Goal: Information Seeking & Learning: Learn about a topic

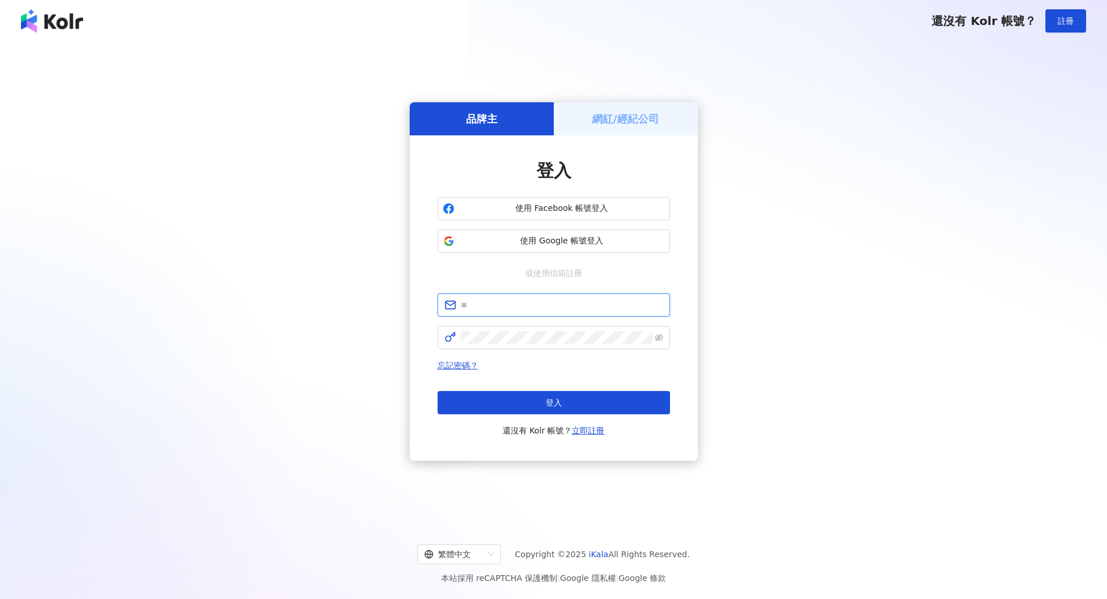
type input "**********"
drag, startPoint x: 973, startPoint y: 22, endPoint x: 1001, endPoint y: 22, distance: 27.3
click at [1001, 22] on span "還沒有 Kolr 帳號？" at bounding box center [984, 21] width 105 height 14
copy span "Kolr"
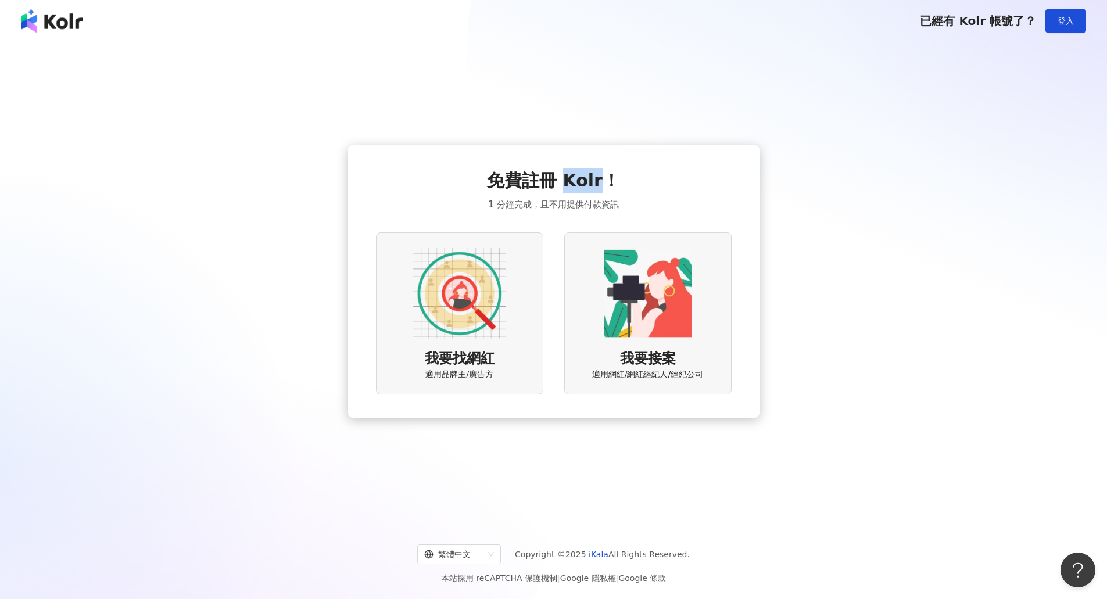
drag, startPoint x: 563, startPoint y: 180, endPoint x: 599, endPoint y: 183, distance: 36.2
click at [599, 183] on span "免費註冊 Kolr！" at bounding box center [553, 181] width 133 height 24
copy span "Kolr"
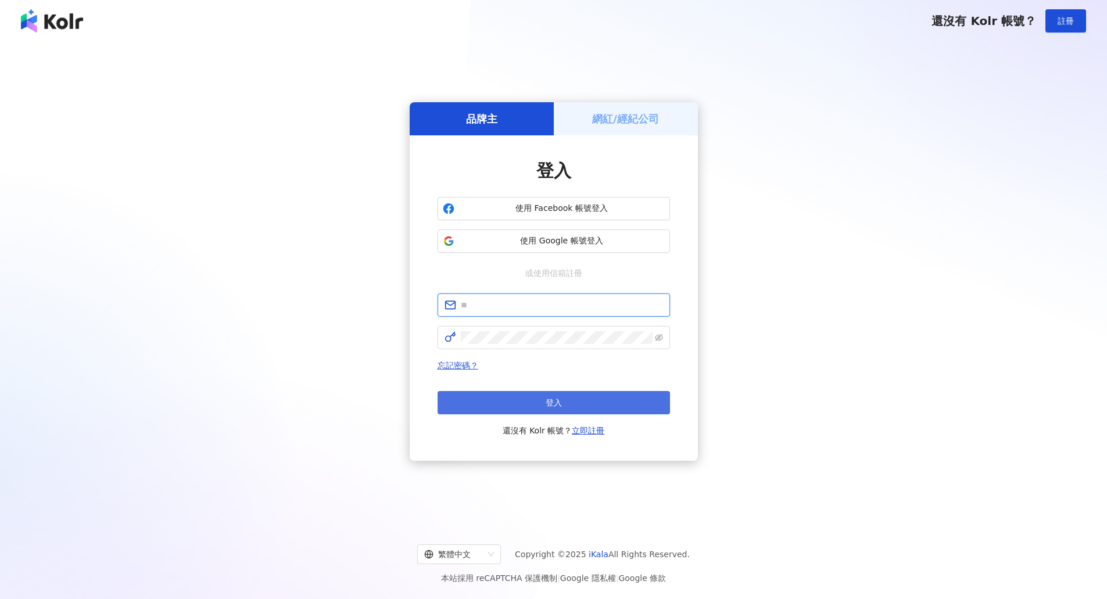
type input "**********"
click at [564, 399] on button "登入" at bounding box center [554, 402] width 232 height 23
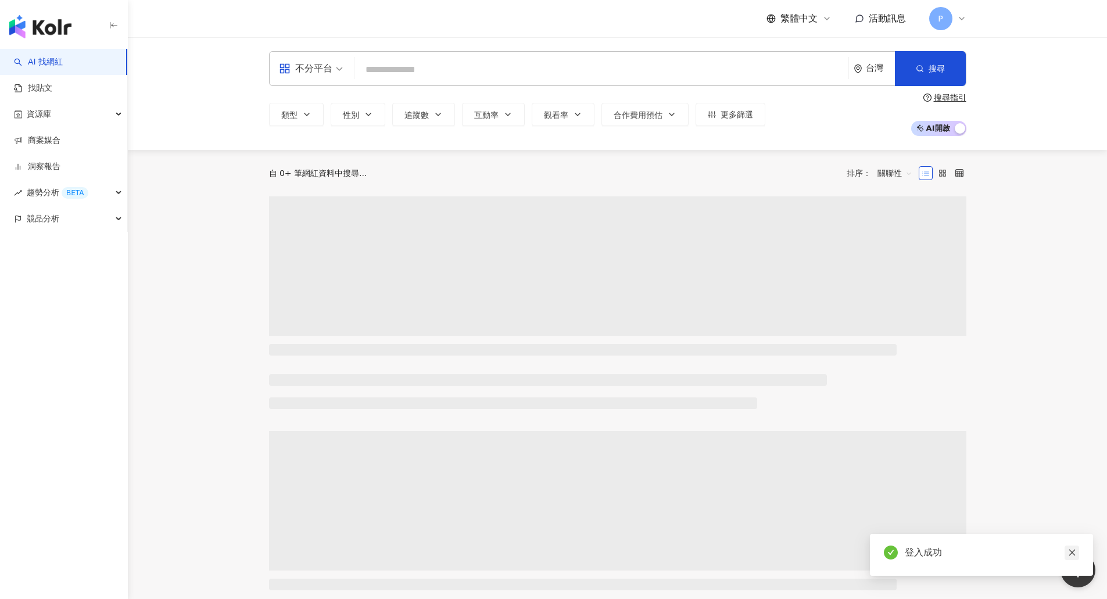
click at [1071, 551] on icon "close" at bounding box center [1072, 553] width 6 height 6
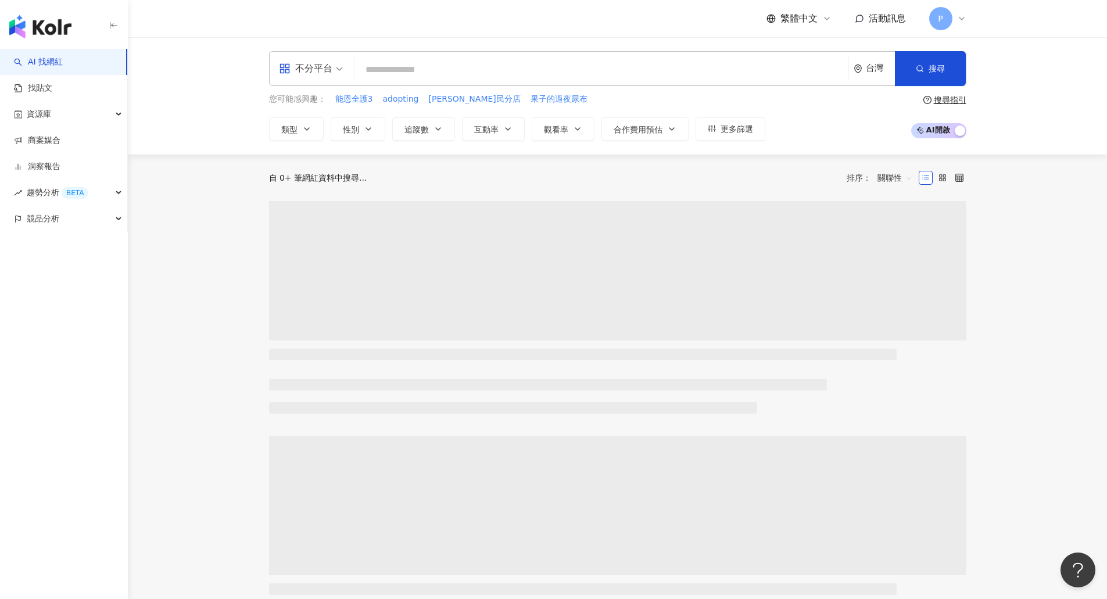
click at [322, 71] on div "不分平台" at bounding box center [305, 68] width 53 height 19
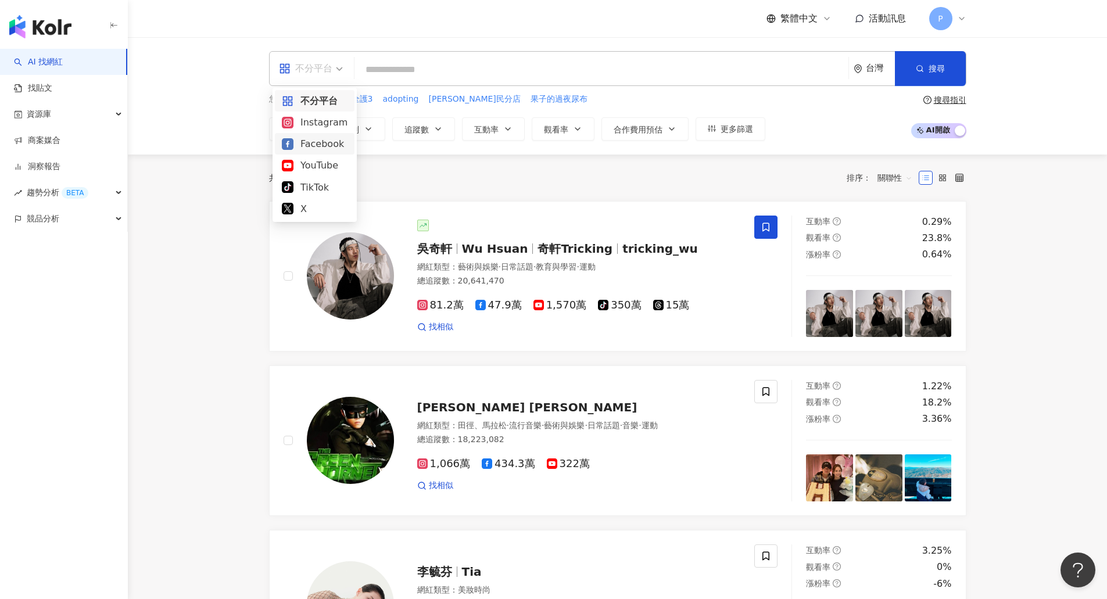
click at [416, 62] on input "search" at bounding box center [601, 70] width 485 height 22
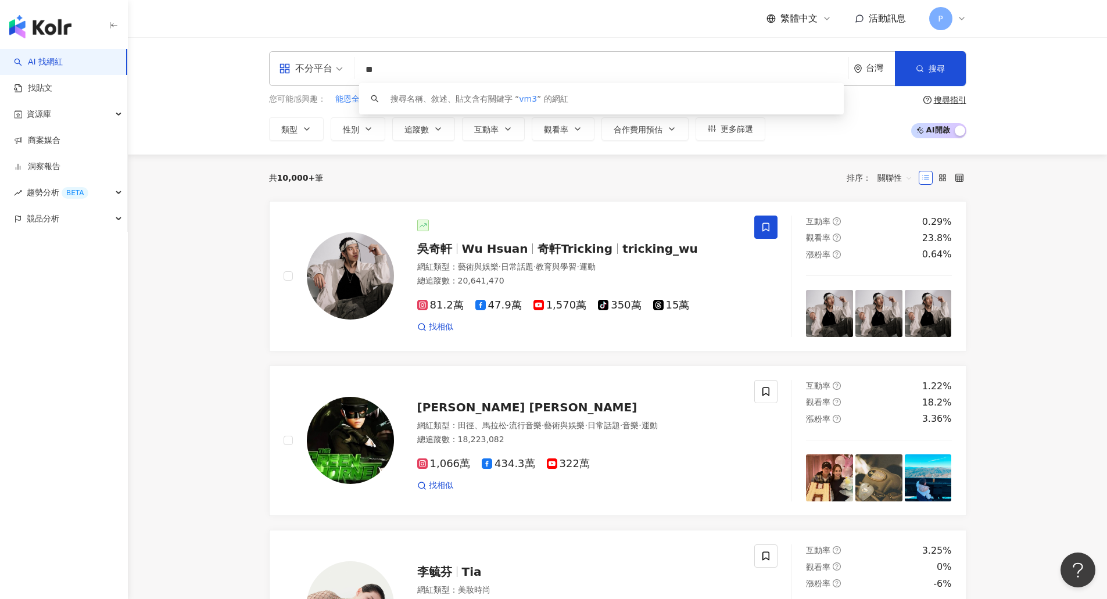
type input "*"
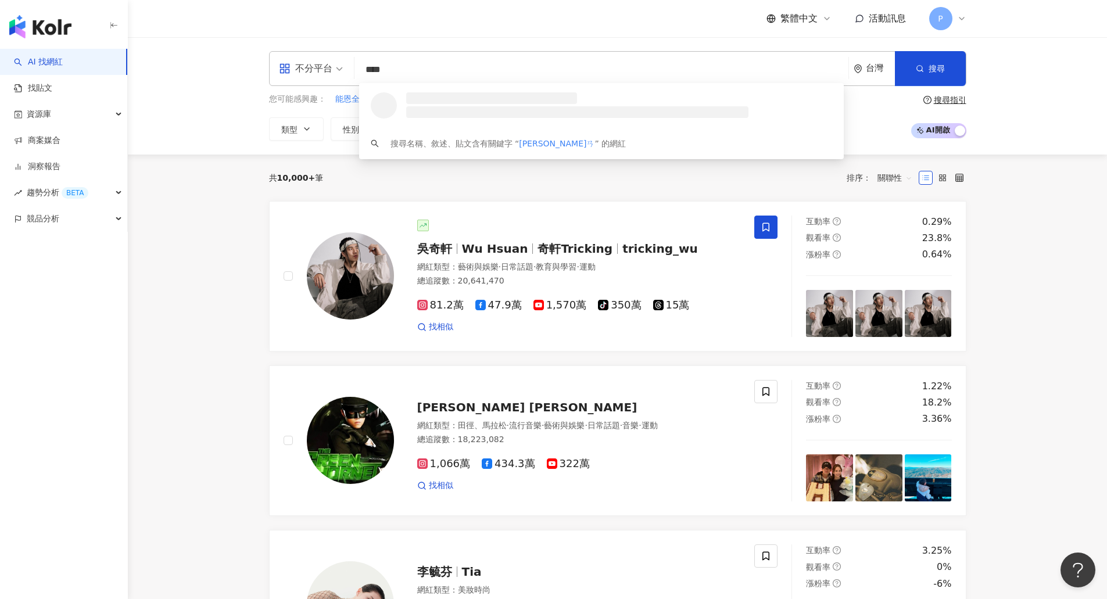
type input "***"
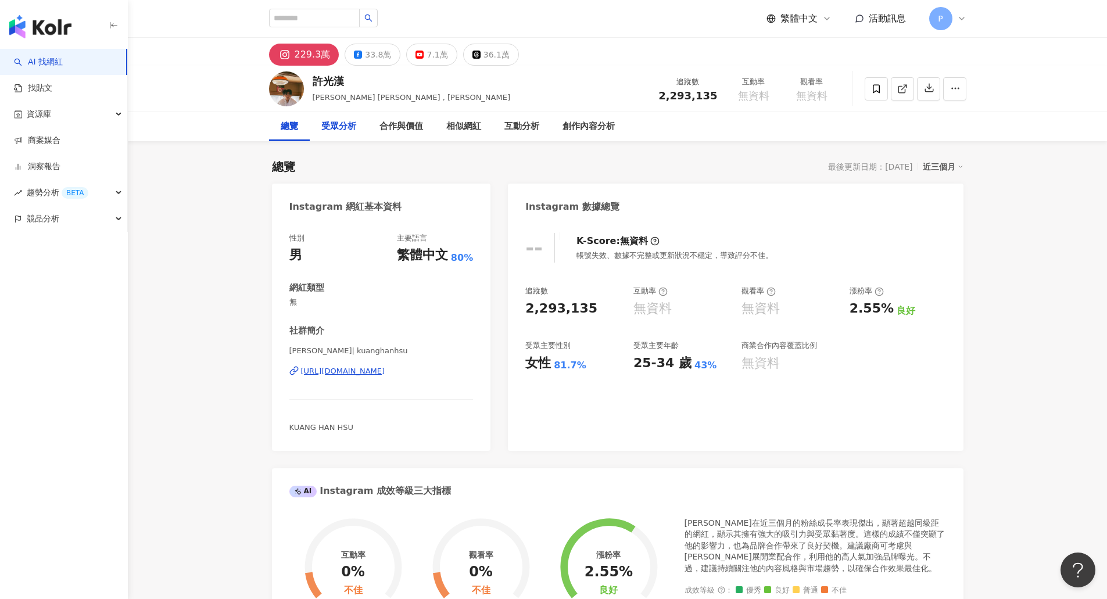
click at [333, 130] on div "受眾分析" at bounding box center [338, 127] width 35 height 14
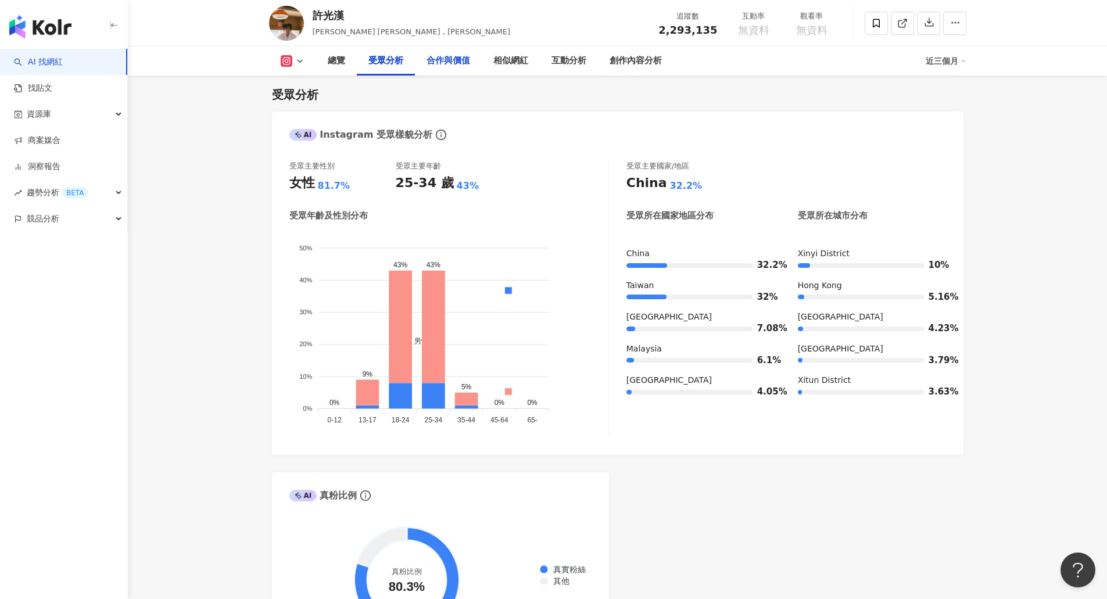
click at [432, 63] on div "合作與價值" at bounding box center [449, 61] width 44 height 14
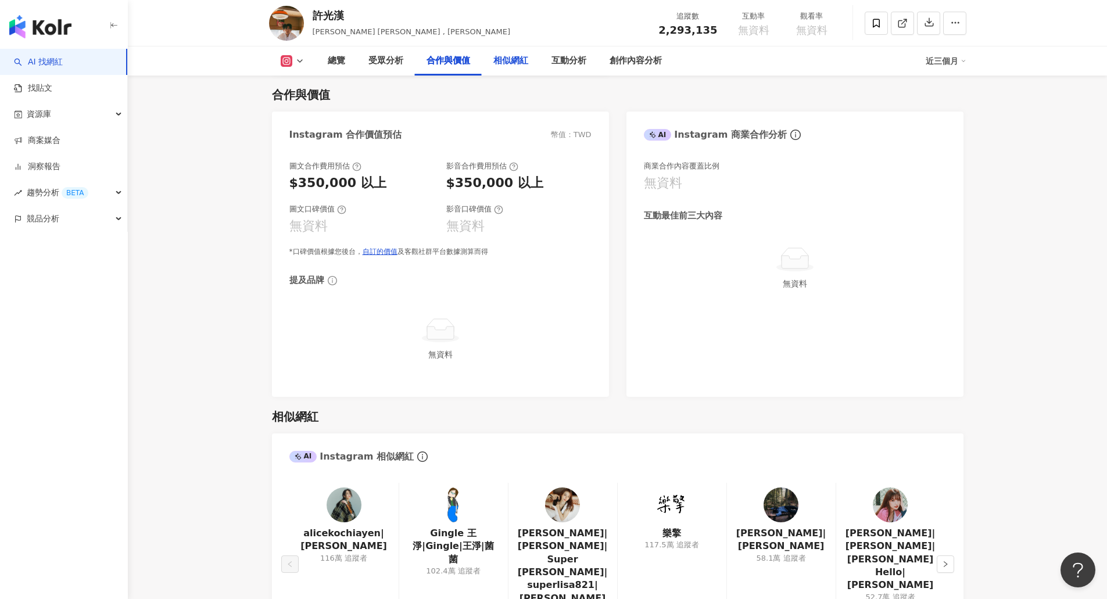
click at [516, 61] on div "相似網紅" at bounding box center [510, 61] width 35 height 14
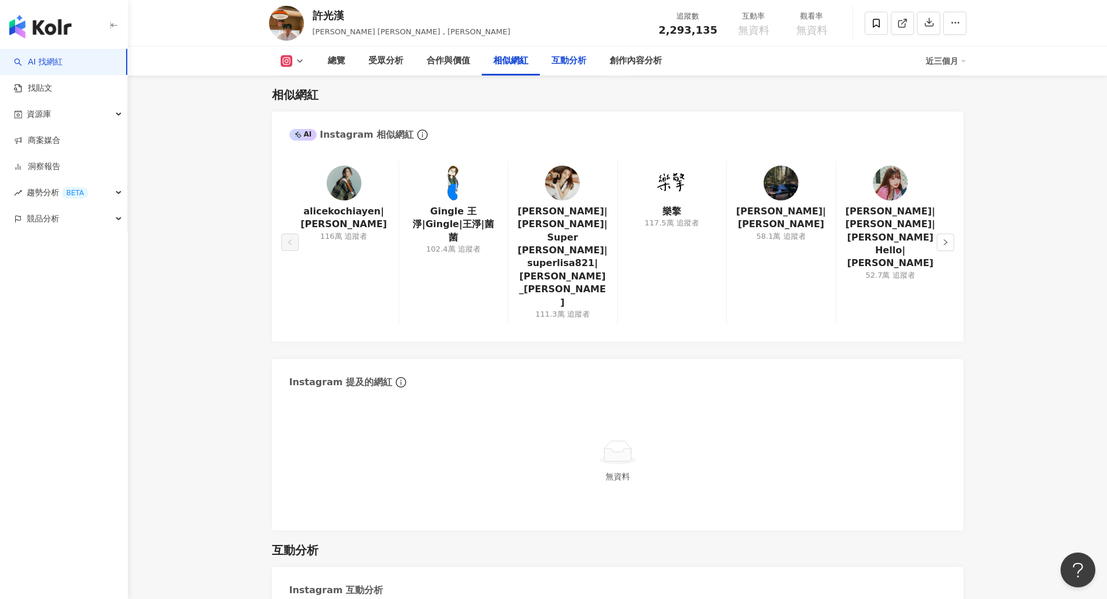
click at [566, 65] on div "互動分析" at bounding box center [569, 61] width 35 height 14
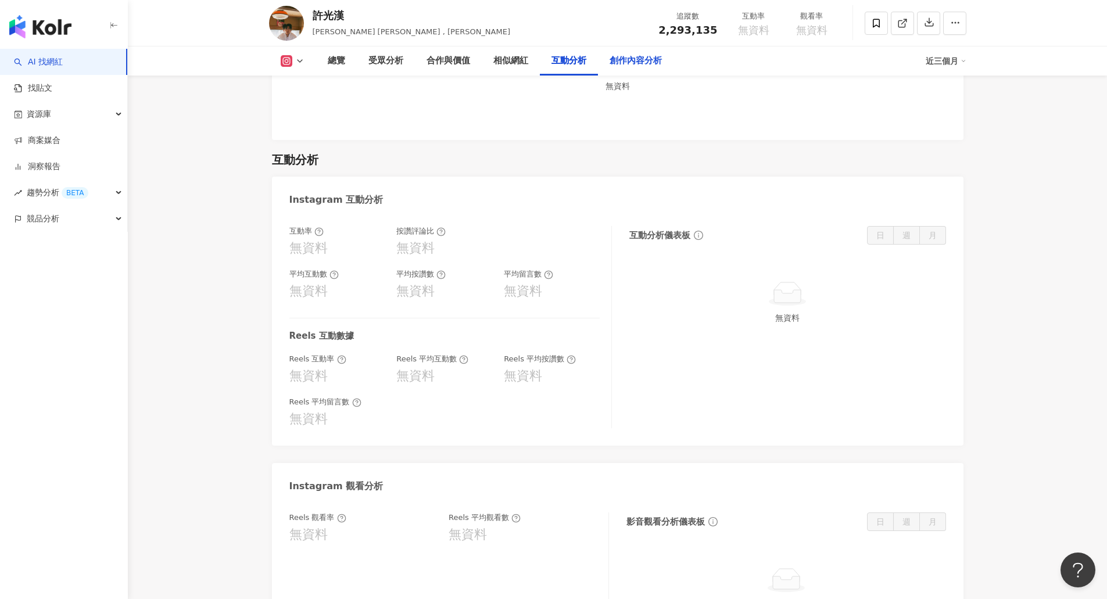
click at [629, 66] on div "創作內容分析" at bounding box center [636, 61] width 52 height 14
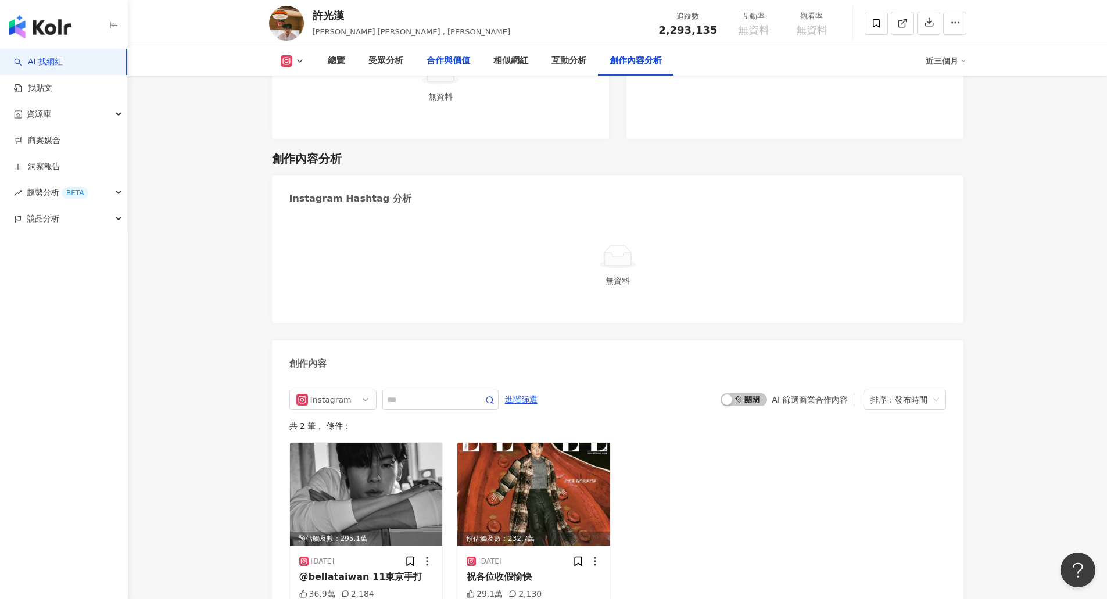
click at [453, 62] on div "合作與價值" at bounding box center [449, 61] width 44 height 14
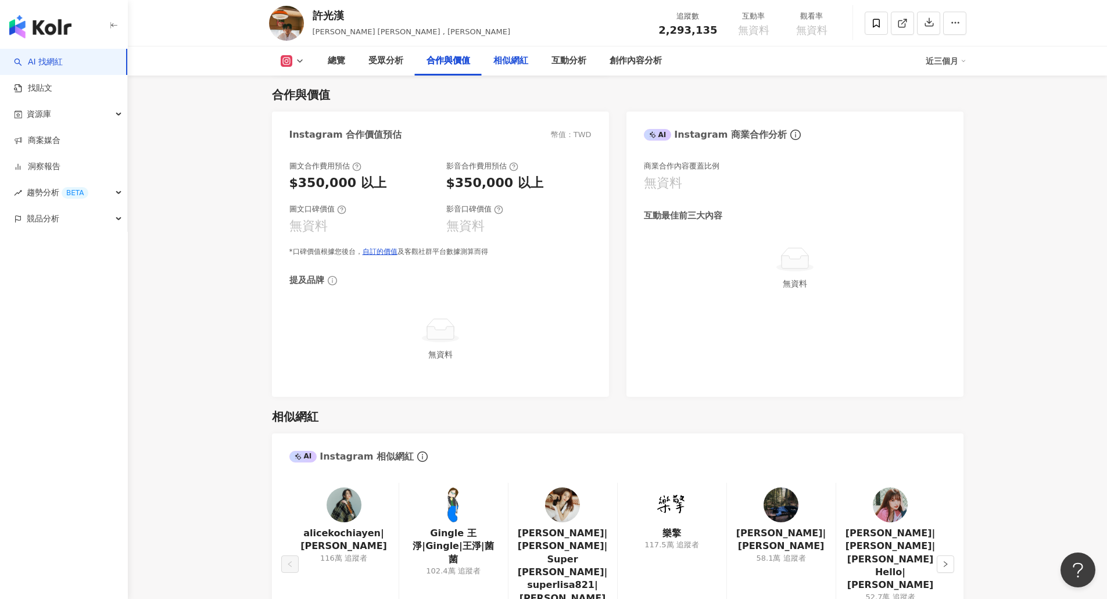
click at [507, 63] on div "相似網紅" at bounding box center [510, 61] width 35 height 14
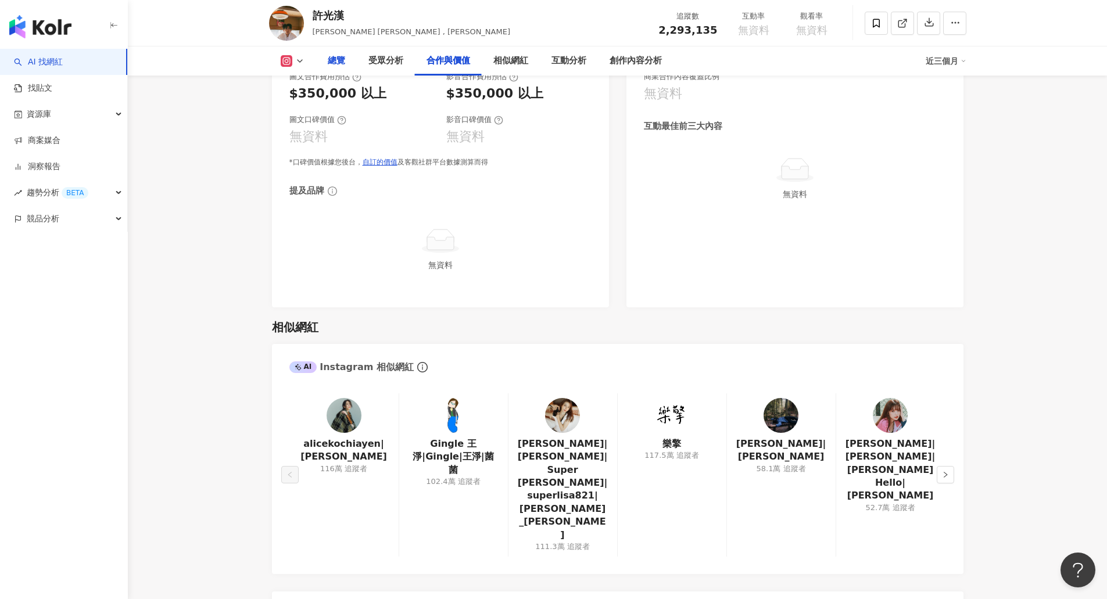
click at [332, 66] on div "總覽" at bounding box center [336, 61] width 17 height 14
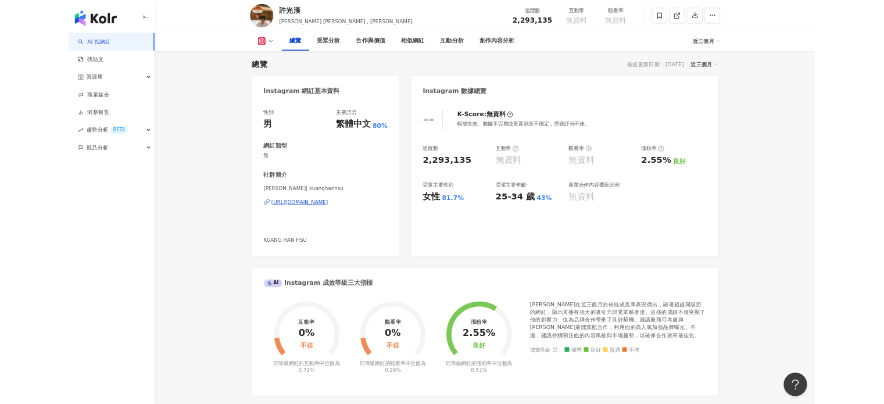
scroll to position [71, 0]
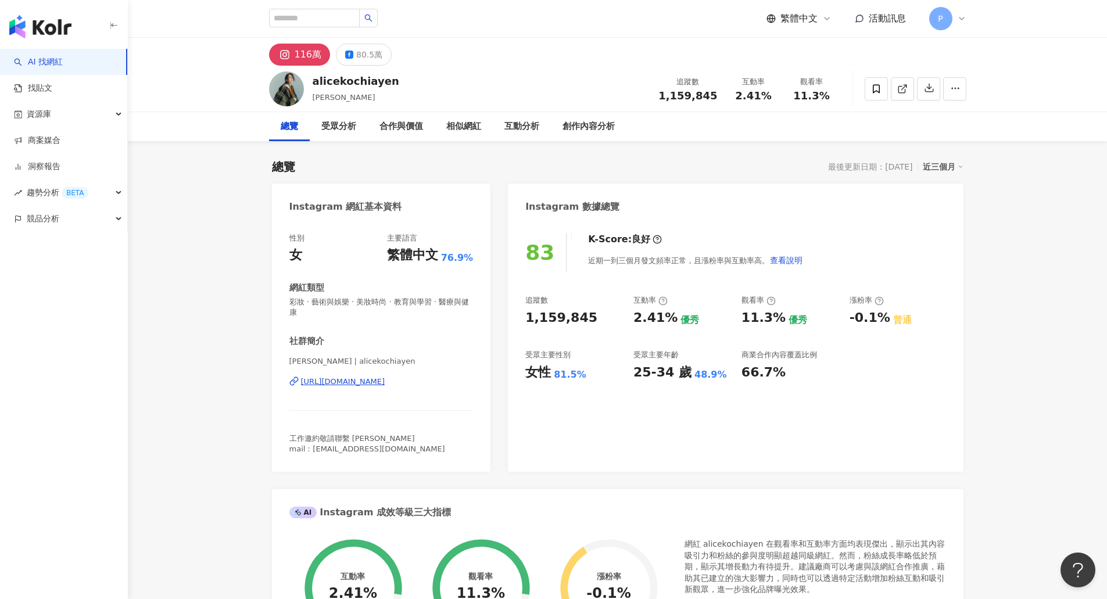
scroll to position [58, 0]
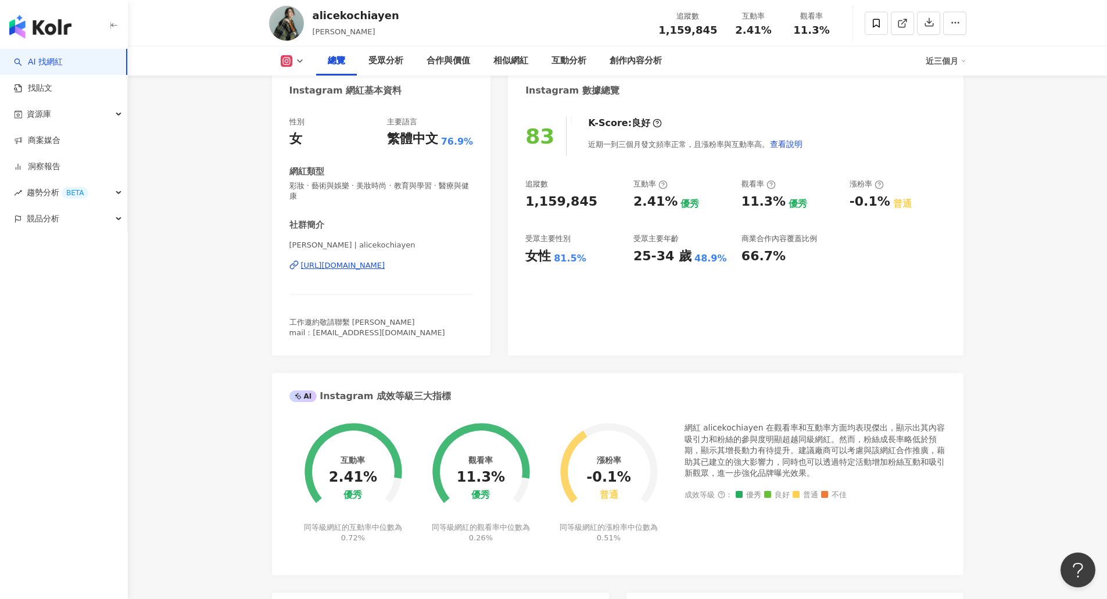
scroll to position [0, 0]
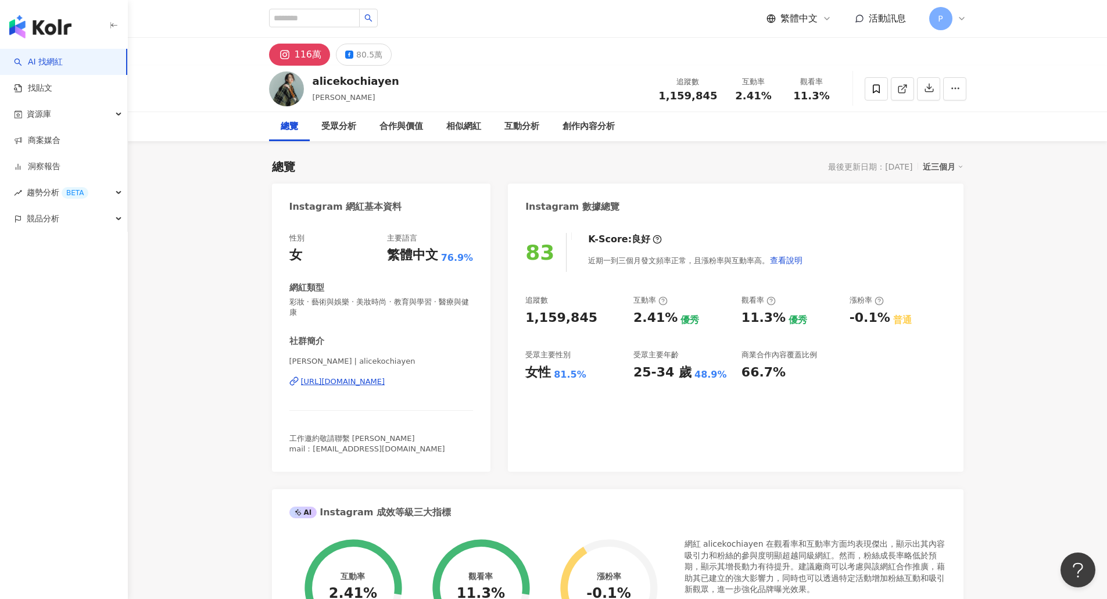
click at [292, 84] on img at bounding box center [286, 88] width 35 height 35
drag, startPoint x: 310, startPoint y: 96, endPoint x: 368, endPoint y: 96, distance: 58.1
click at [368, 96] on div "alicekochiayen [PERSON_NAME] 追蹤數 1,159,845 互動率 2.41% 觀看率 11.3%" at bounding box center [618, 89] width 744 height 46
click at [339, 137] on div "受眾分析" at bounding box center [339, 126] width 58 height 29
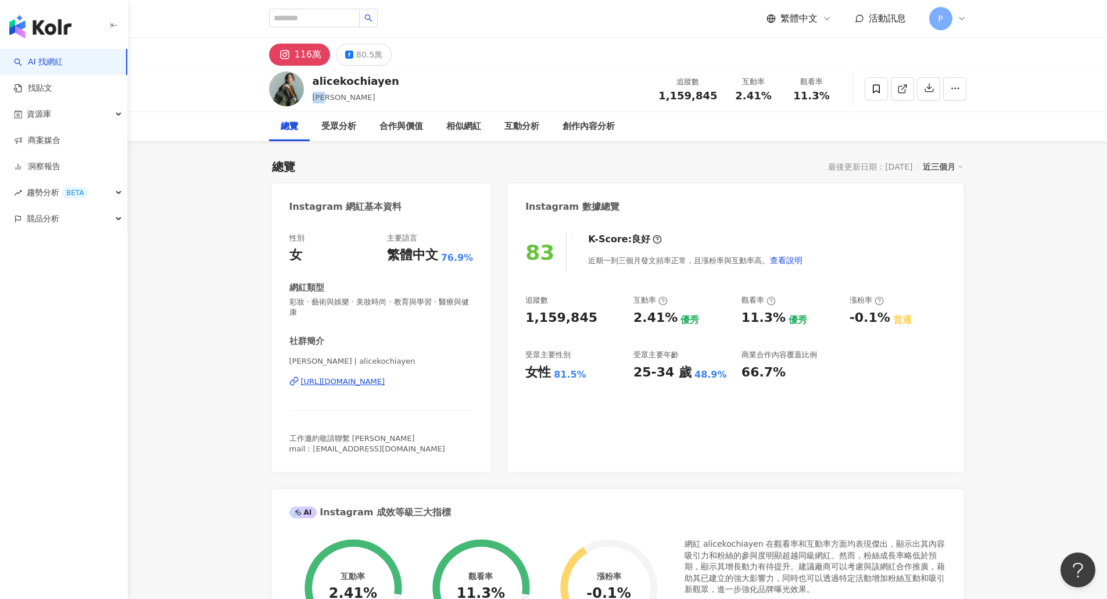
drag, startPoint x: 314, startPoint y: 96, endPoint x: 333, endPoint y: 95, distance: 19.2
click at [333, 95] on span "[PERSON_NAME]" at bounding box center [344, 97] width 63 height 9
copy span "[PERSON_NAME]"
click at [331, 120] on div "受眾分析" at bounding box center [338, 127] width 35 height 14
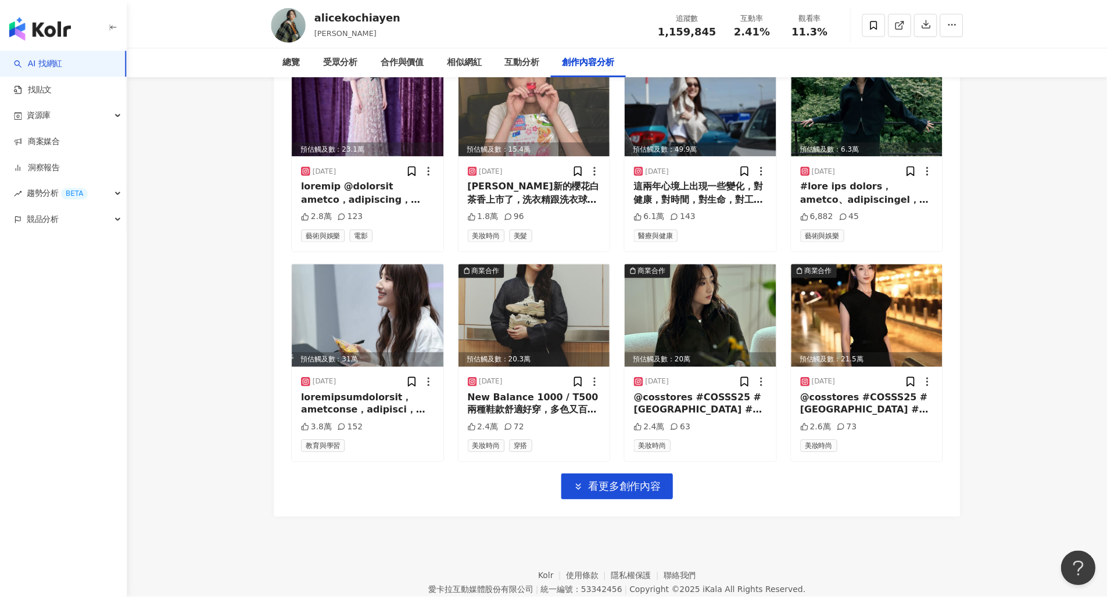
scroll to position [0, 0]
